Goal: Information Seeking & Learning: Learn about a topic

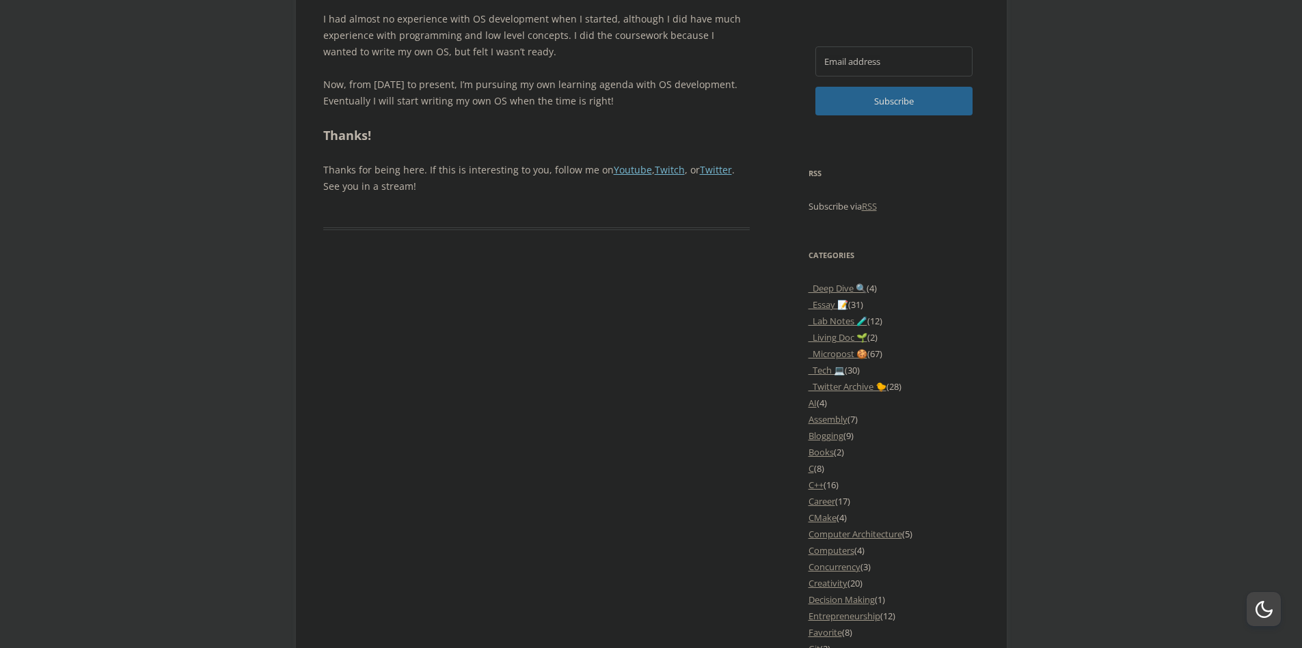
scroll to position [984, 0]
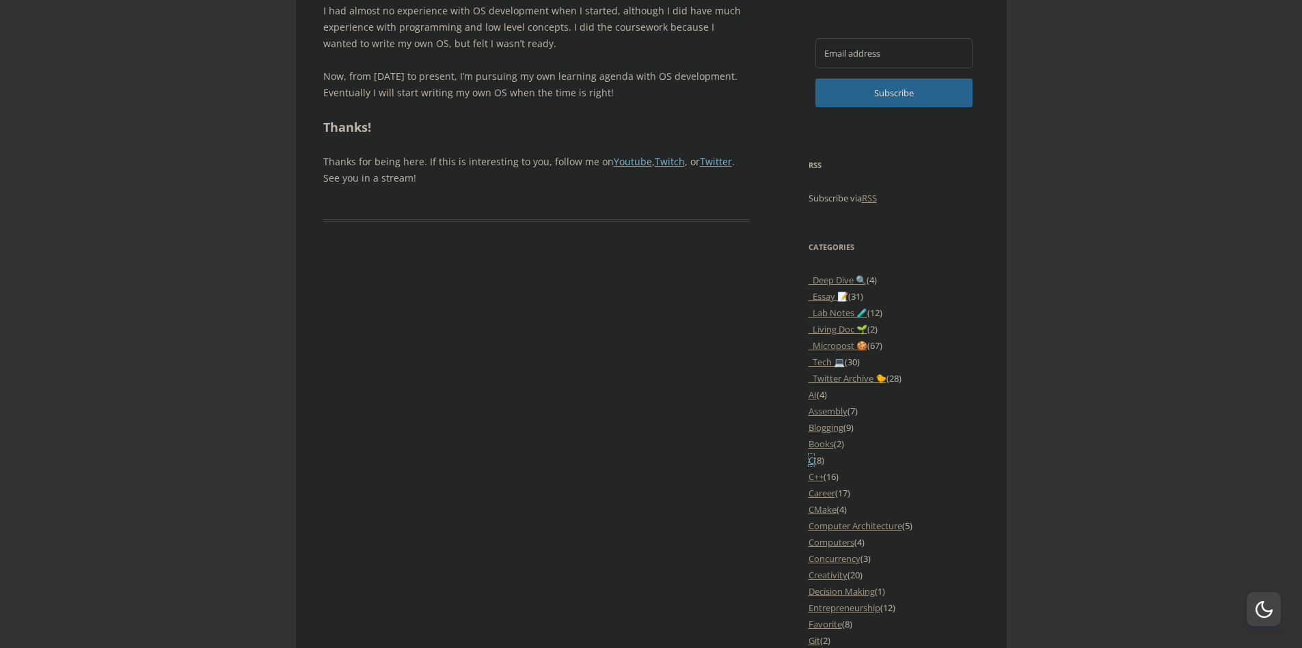
click at [811, 467] on link "C" at bounding box center [810, 460] width 5 height 12
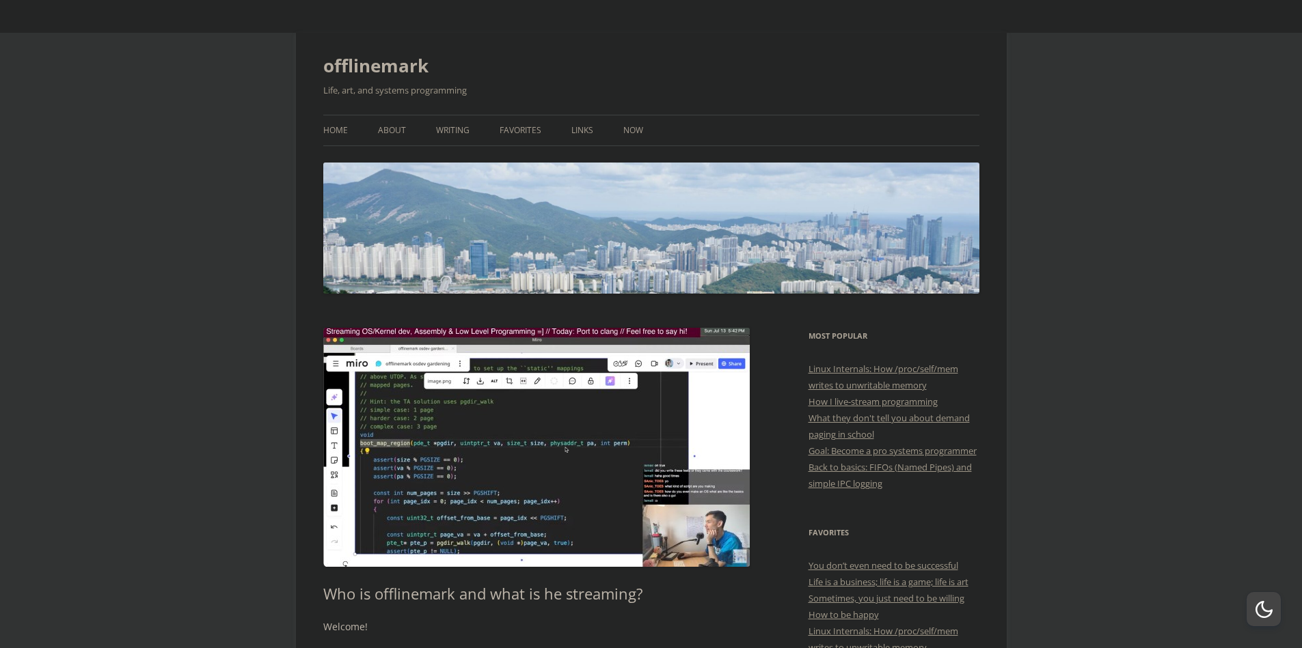
scroll to position [984, 0]
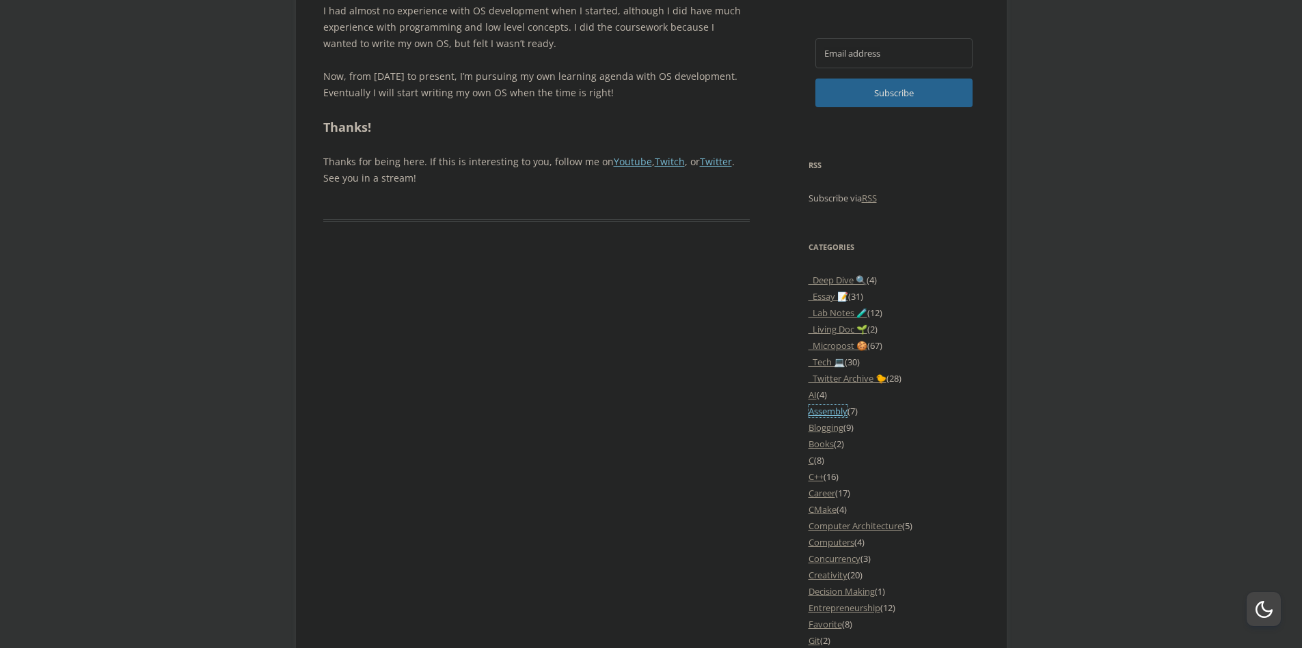
click at [837, 417] on link "Assembly" at bounding box center [827, 411] width 39 height 12
